Goal: Transaction & Acquisition: Obtain resource

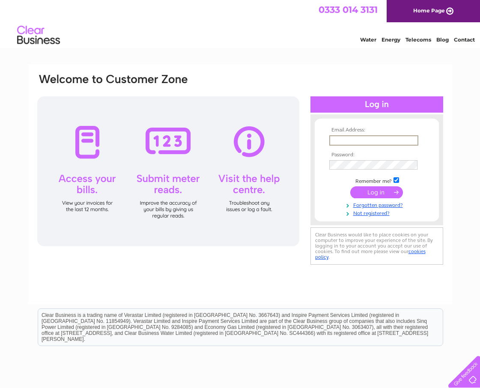
click at [346, 141] on input "text" at bounding box center [373, 140] width 89 height 10
type input "[EMAIL_ADDRESS][DOMAIN_NAME]"
click at [367, 190] on input "submit" at bounding box center [376, 192] width 53 height 12
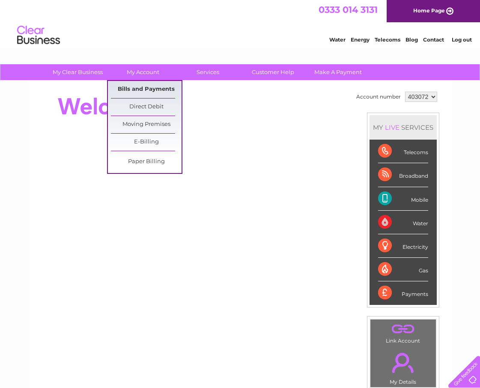
click at [140, 91] on link "Bills and Payments" at bounding box center [146, 89] width 71 height 17
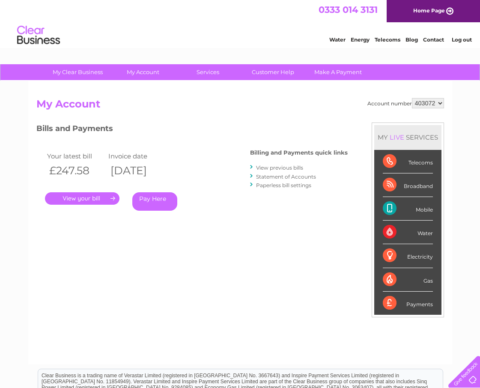
click at [273, 167] on link "View previous bills" at bounding box center [279, 167] width 47 height 6
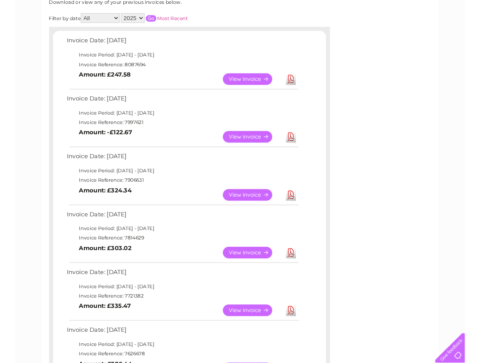
scroll to position [86, 0]
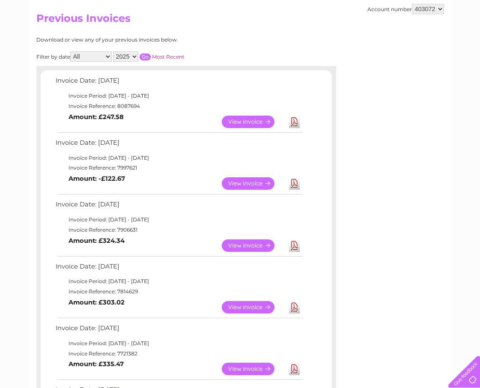
click at [294, 184] on link "Download" at bounding box center [294, 183] width 11 height 12
click at [292, 120] on link "Download" at bounding box center [294, 122] width 11 height 12
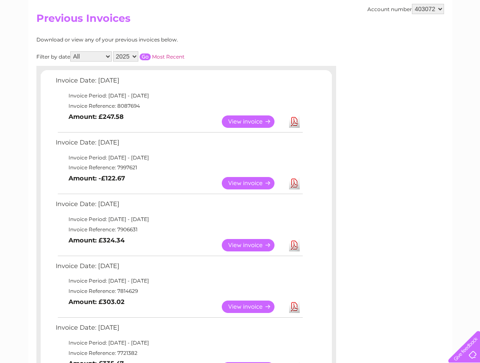
click at [294, 185] on link "Download" at bounding box center [294, 183] width 11 height 12
click at [293, 244] on link "Download" at bounding box center [294, 245] width 11 height 12
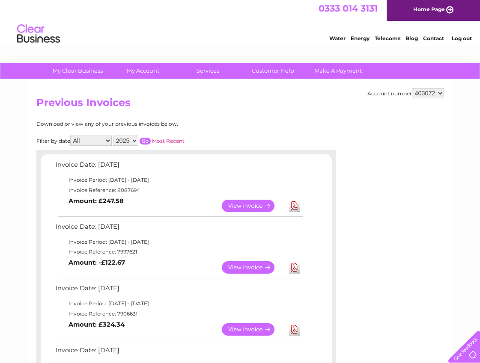
scroll to position [0, 0]
